Goal: Information Seeking & Learning: Learn about a topic

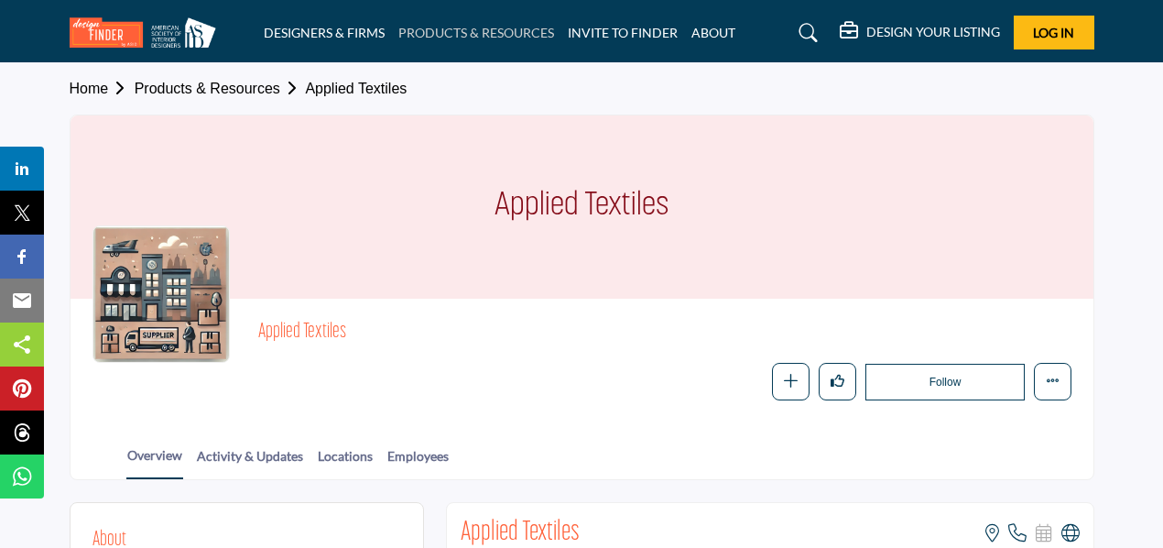
click at [451, 27] on link "PRODUCTS & RESOURCES" at bounding box center [476, 33] width 156 height 16
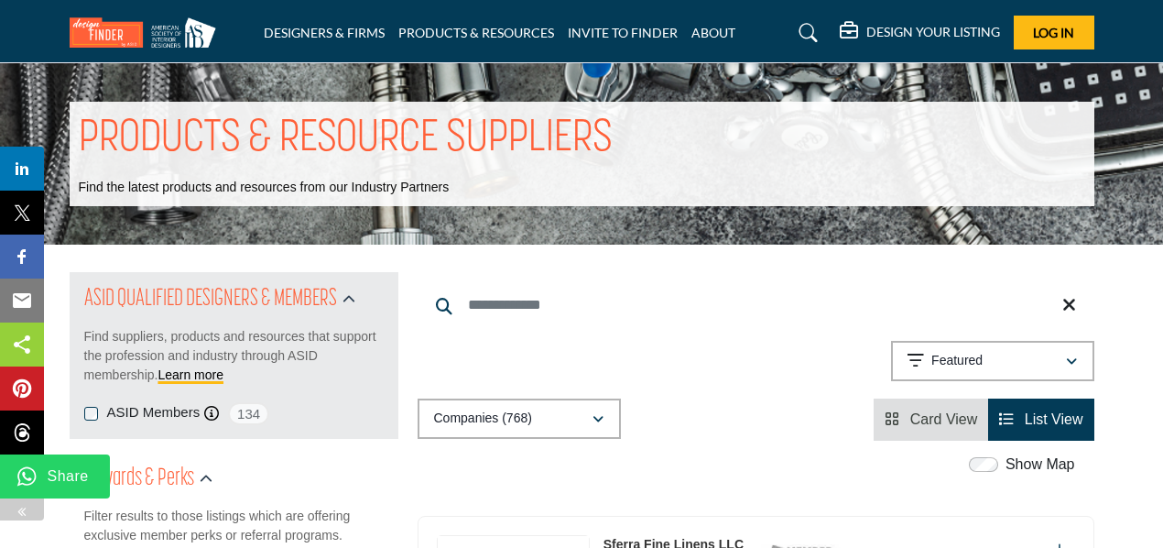
click at [27, 473] on img at bounding box center [27, 476] width 22 height 22
click at [706, 35] on link "ABOUT" at bounding box center [713, 33] width 44 height 16
